Goal: Find specific page/section: Find specific page/section

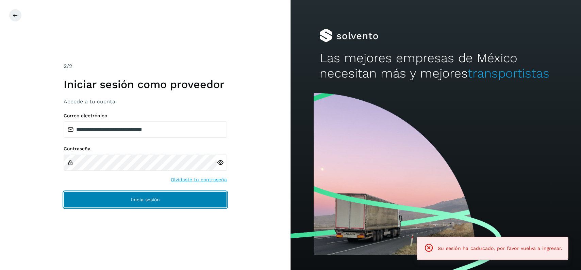
click at [213, 200] on button "Inicia sesión" at bounding box center [145, 200] width 163 height 16
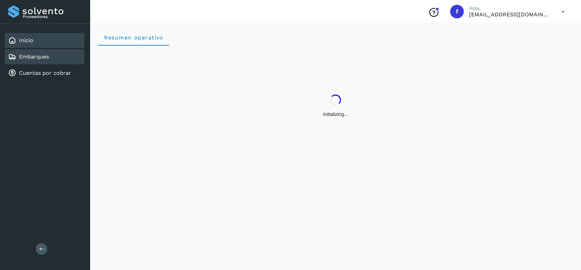
click at [63, 52] on div "Embarques" at bounding box center [45, 56] width 80 height 15
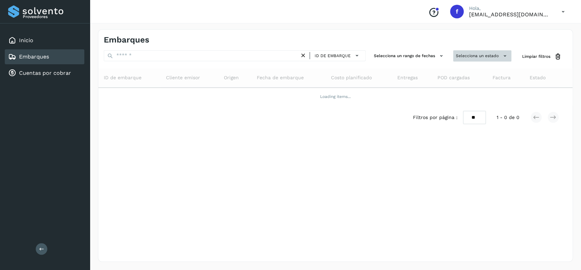
click at [489, 58] on button "Selecciona un estado" at bounding box center [482, 55] width 58 height 11
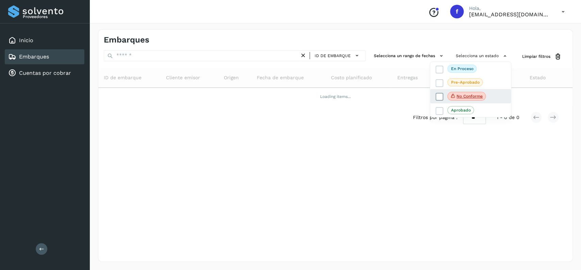
click at [437, 97] on icon at bounding box center [439, 97] width 7 height 7
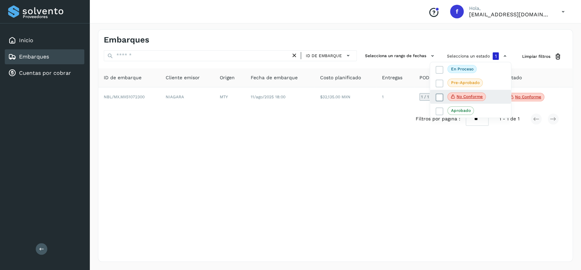
click at [437, 97] on icon at bounding box center [439, 97] width 7 height 7
click at [437, 69] on icon at bounding box center [439, 69] width 7 height 7
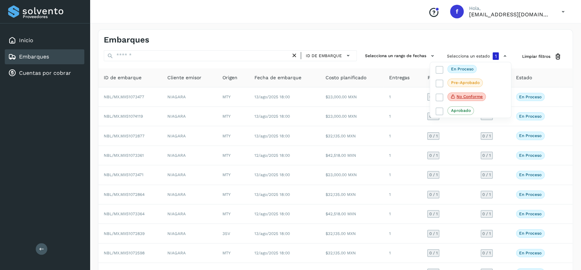
click at [299, 33] on div at bounding box center [290, 135] width 581 height 270
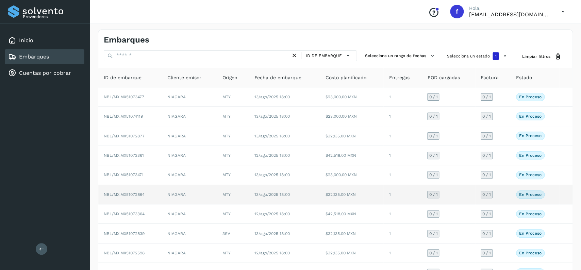
scroll to position [48, 0]
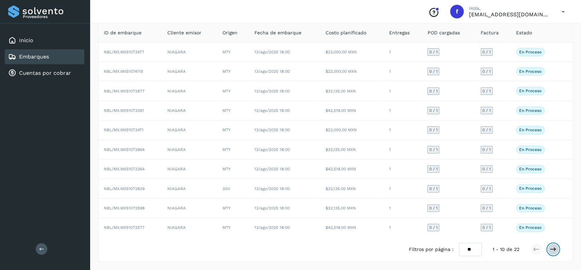
click at [559, 249] on button at bounding box center [553, 250] width 12 height 12
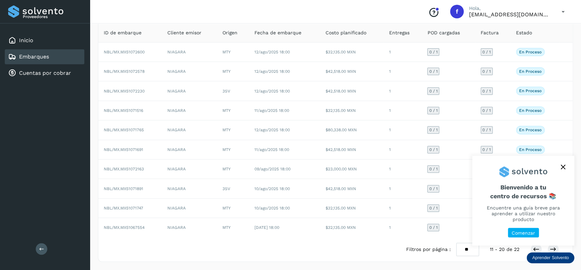
click at [563, 169] on icon "close," at bounding box center [563, 167] width 5 height 5
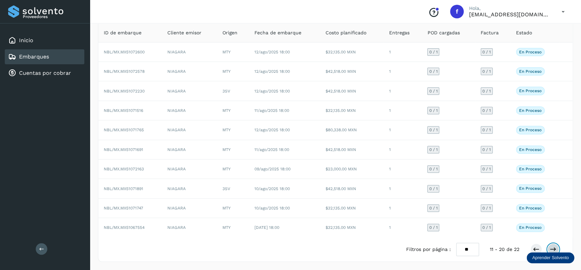
click at [556, 249] on icon at bounding box center [553, 249] width 7 height 7
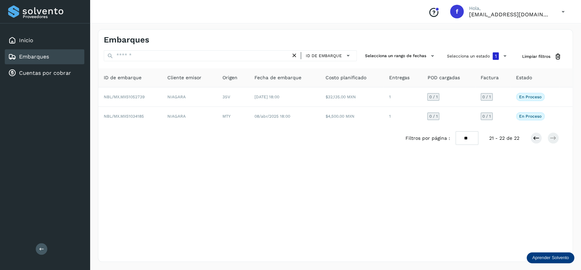
scroll to position [0, 0]
click at [528, 139] on div "Filtros por página : ** ** ** 21 - 22 de 22" at bounding box center [488, 138] width 164 height 14
click at [534, 137] on icon at bounding box center [536, 138] width 7 height 7
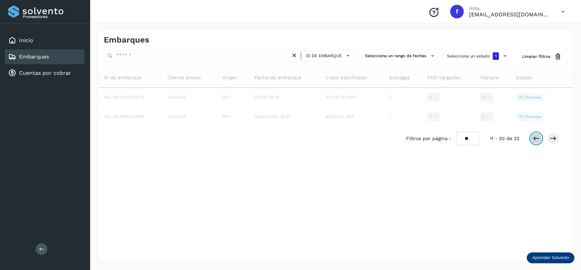
click at [534, 137] on icon at bounding box center [536, 138] width 7 height 7
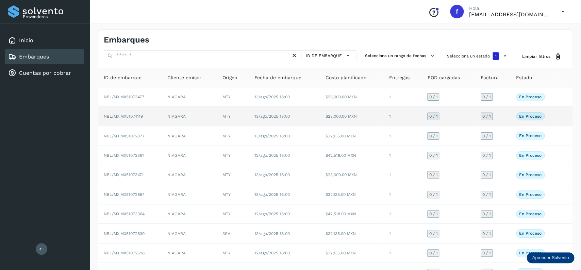
scroll to position [48, 0]
